Goal: Task Accomplishment & Management: Complete application form

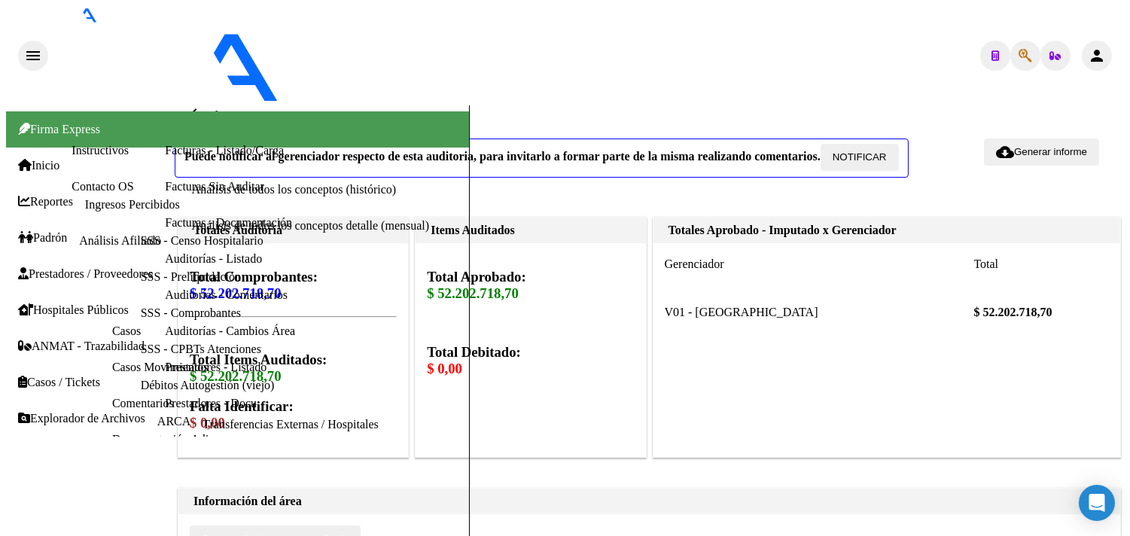
type input "1502-39329"
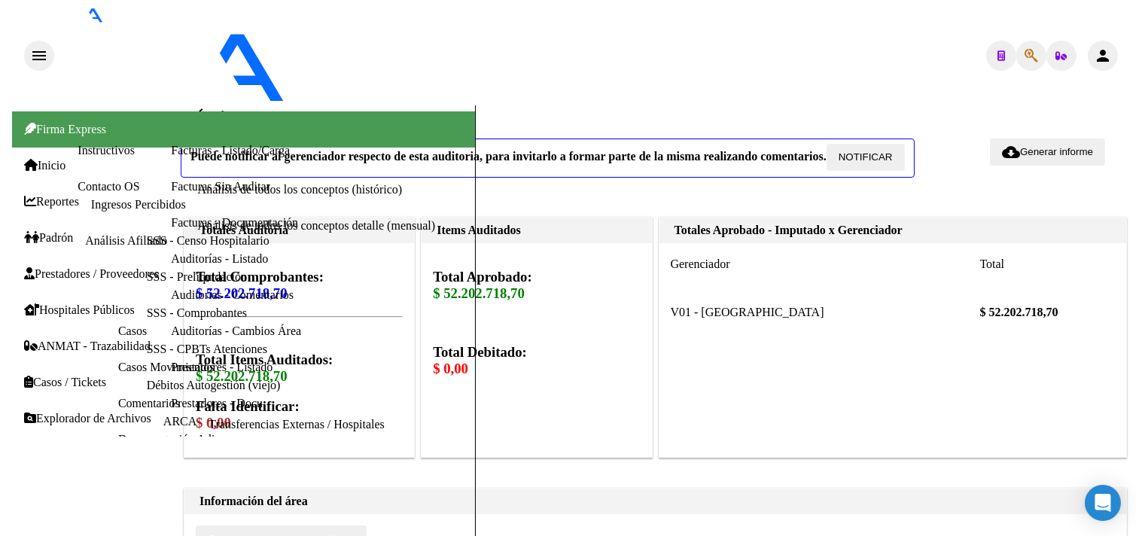
scroll to position [0, 446]
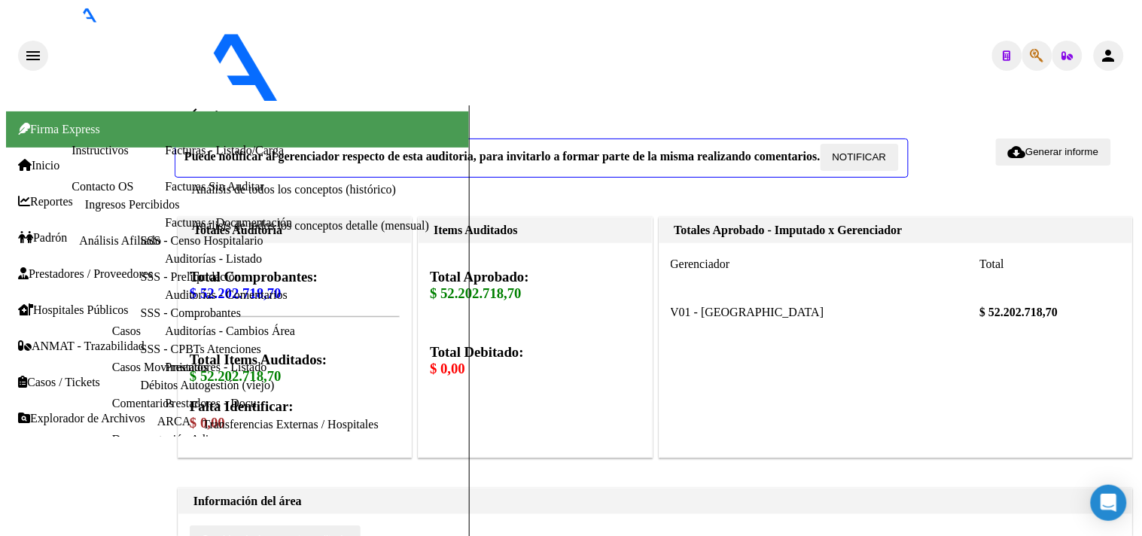
scroll to position [0, 0]
click at [1042, 146] on span "Generar informe" at bounding box center [1062, 151] width 73 height 11
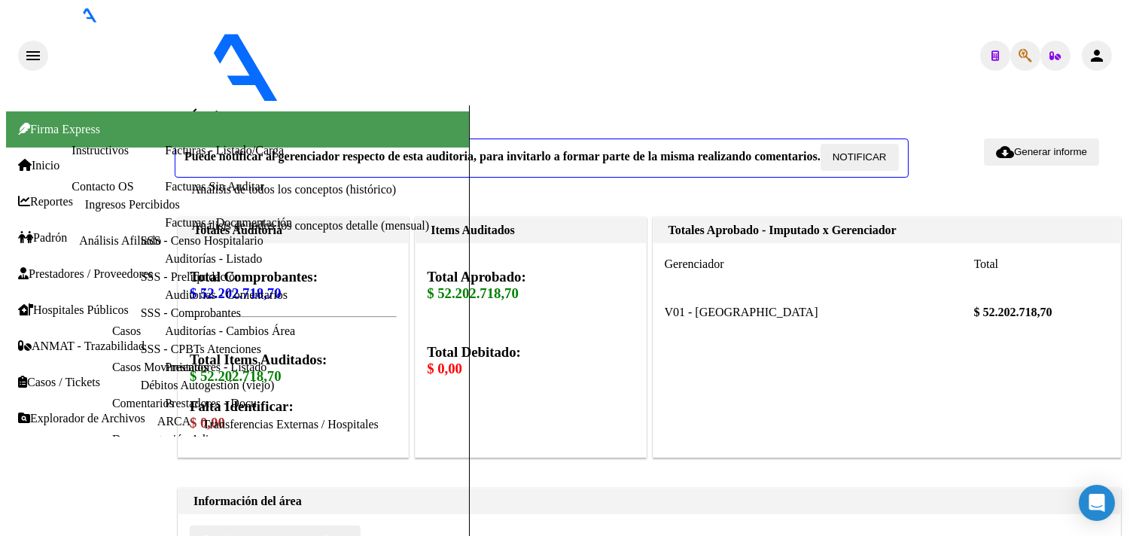
radio input "true"
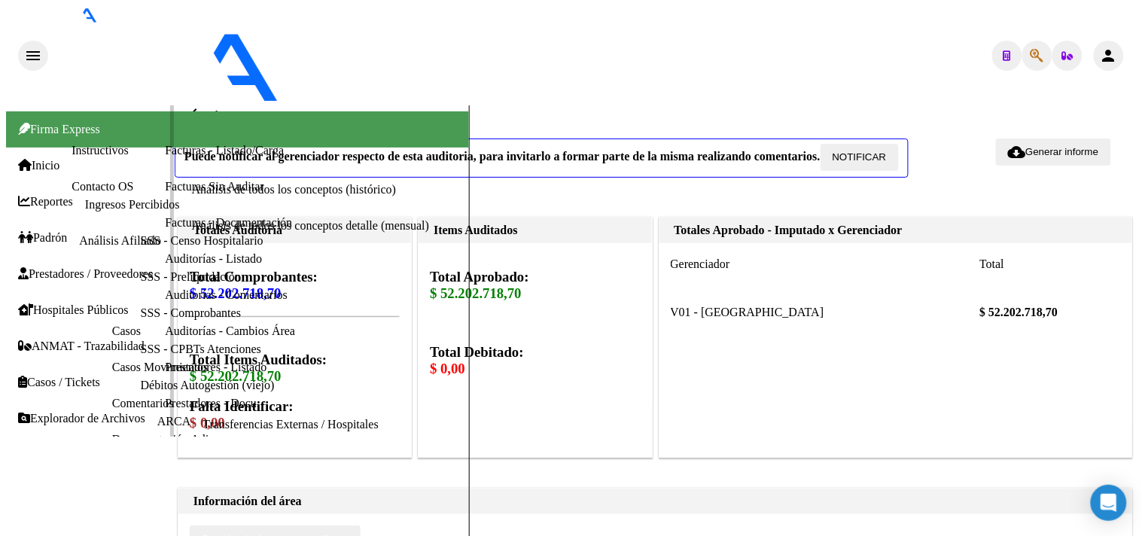
click at [165, 157] on link "Facturas - Listado/Carga" at bounding box center [224, 150] width 119 height 13
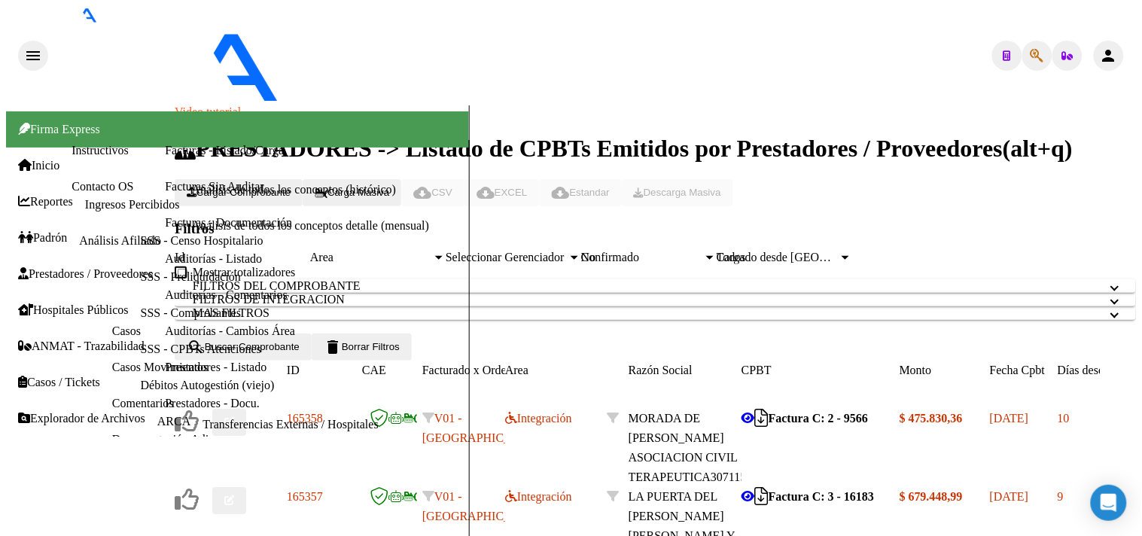
click at [275, 187] on span "Cargar Comprobante" at bounding box center [239, 192] width 104 height 11
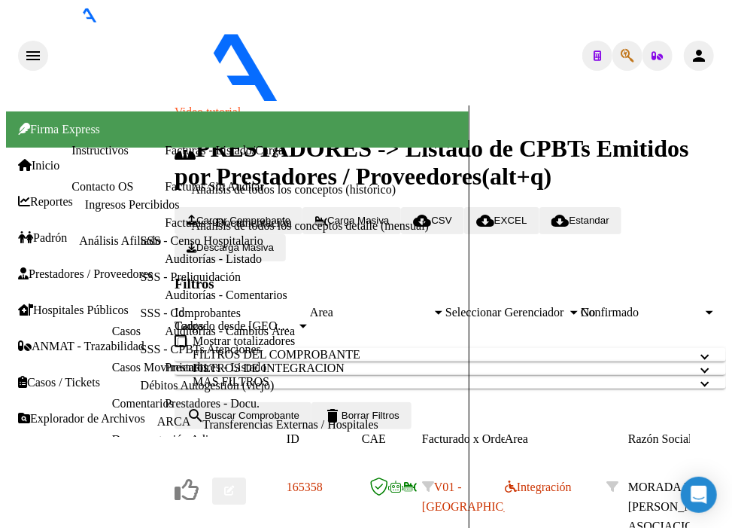
type input "30-71861570-0"
type input "31"
type input "30-71861570-0"
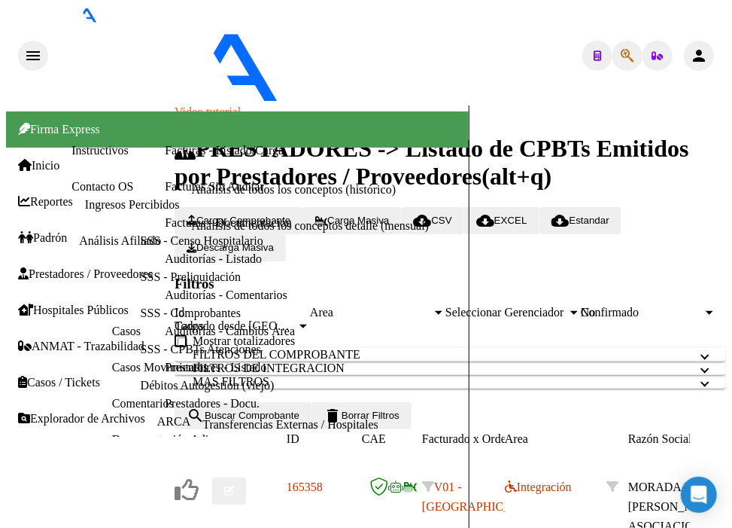
drag, startPoint x: 114, startPoint y: 324, endPoint x: -7, endPoint y: 322, distance: 121.2
click at [0, 322] on html "menu - OSMISS person Firma Express Inicio Instructivos Contacto OS Reportes Ing…" at bounding box center [366, 264] width 732 height 528
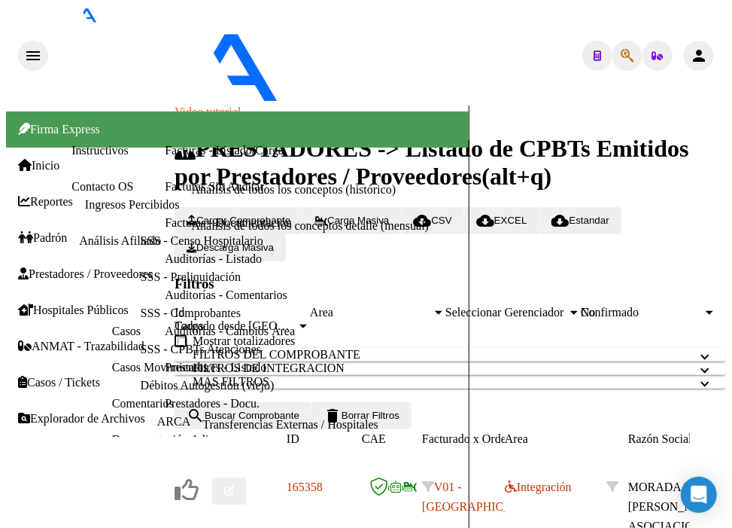
type input "0"
paste input "34913"
type input "34913"
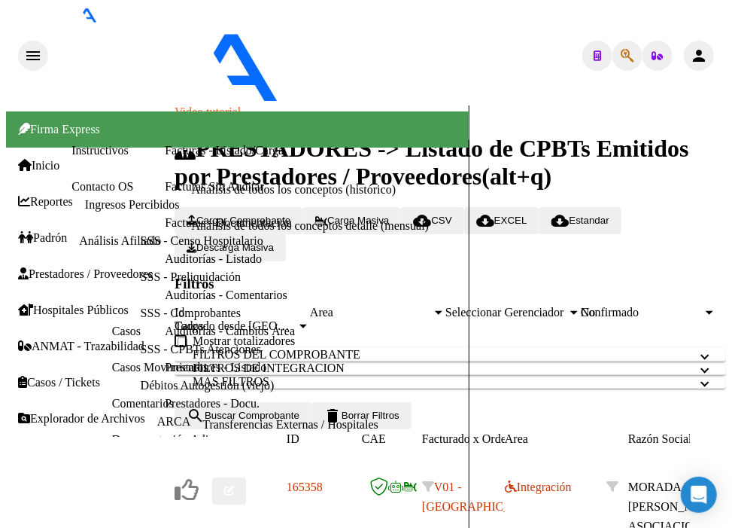
scroll to position [482, 0]
type input "$ 219.400,00"
type input "[DATE]"
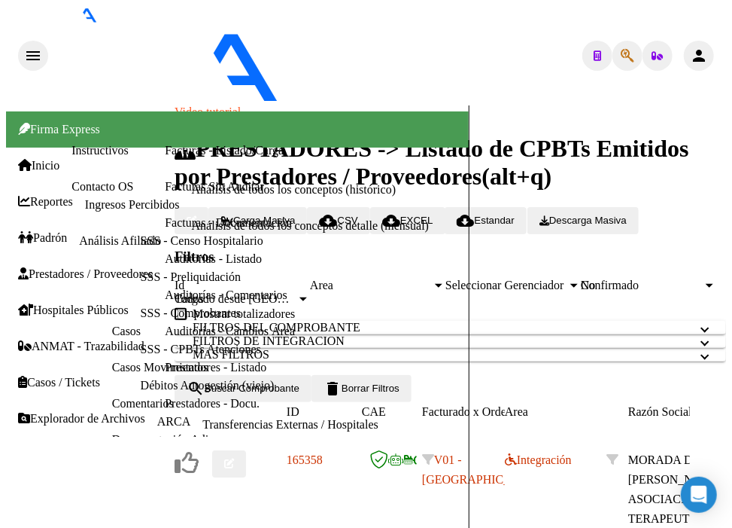
scroll to position [0, 0]
type input "[DATE]"
type input "$ 0,00"
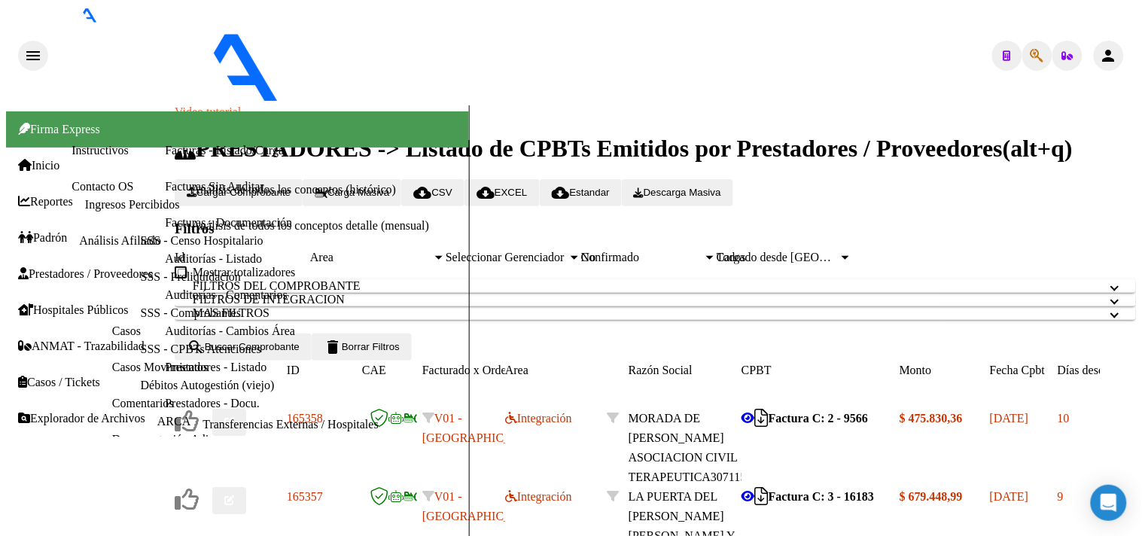
click at [289, 187] on span "Cargar Comprobante" at bounding box center [239, 192] width 104 height 11
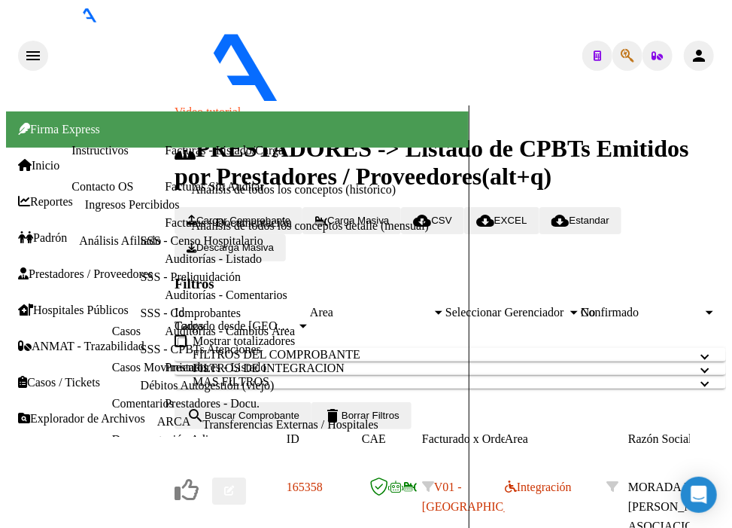
type input "30-71861570-0"
type input "0"
type input "30-71861570-0"
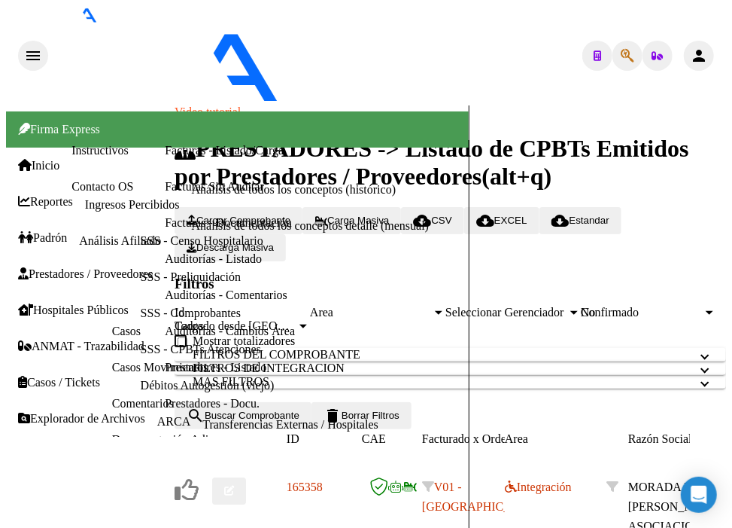
paste input "34948"
type input "34948"
type input "$ 50.000,00"
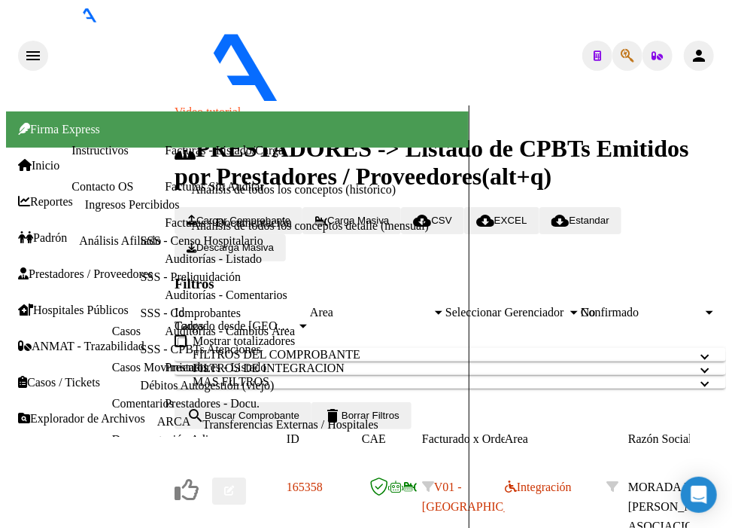
type input "[DATE]"
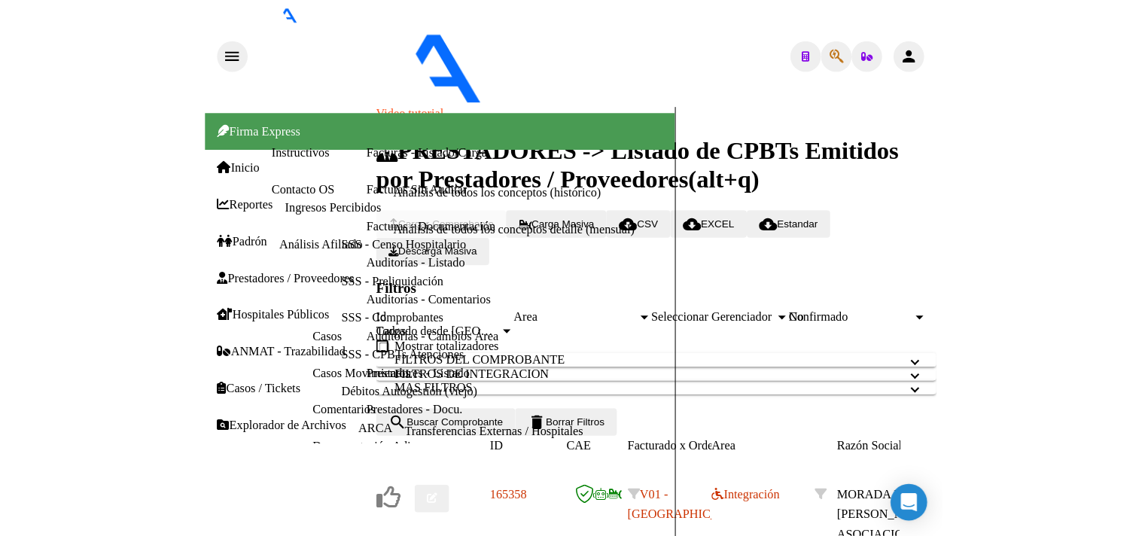
scroll to position [0, 0]
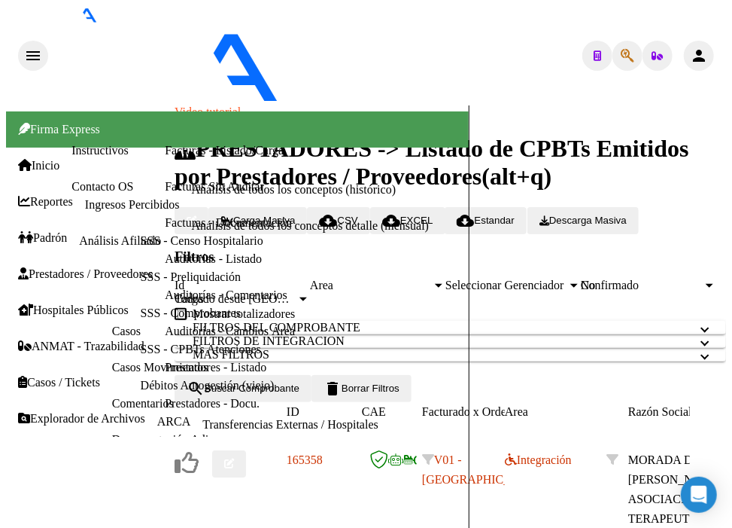
type input "[DATE]"
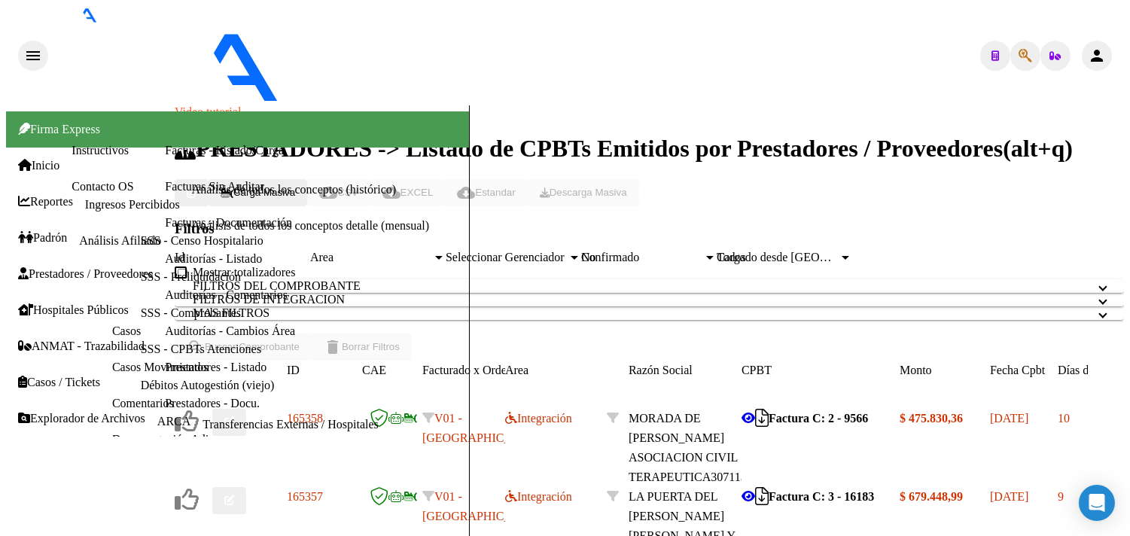
type input "$ 0,00"
